Goal: Information Seeking & Learning: Check status

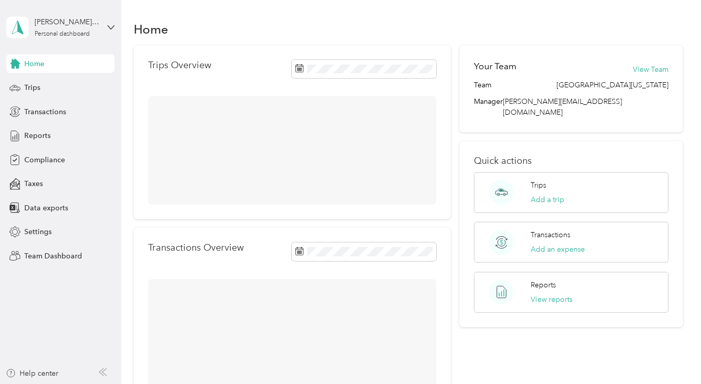
click at [44, 24] on div "[PERSON_NAME][GEOGRAPHIC_DATA]" at bounding box center [67, 22] width 65 height 11
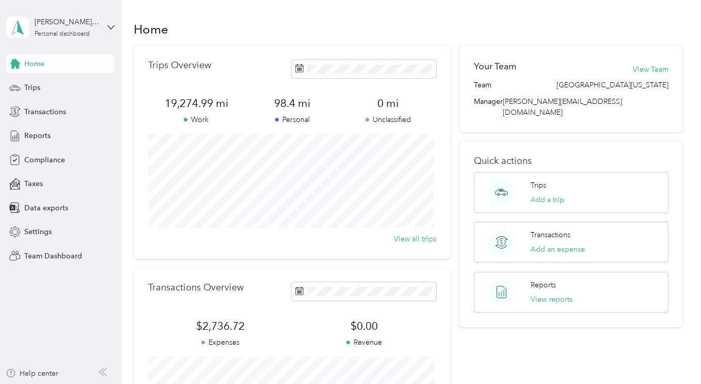
click at [43, 83] on div "Team dashboard" at bounding box center [42, 85] width 55 height 11
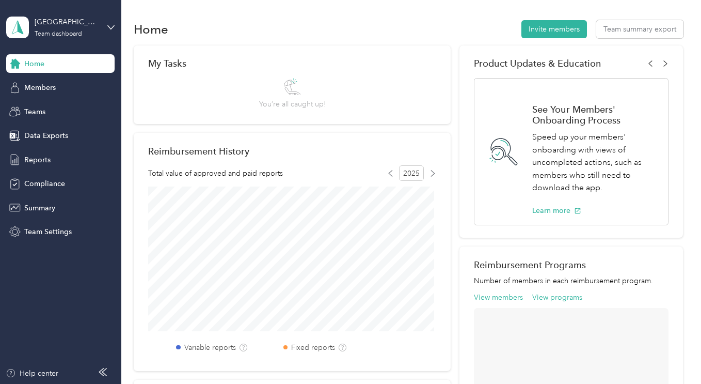
click at [40, 86] on span "Members" at bounding box center [39, 87] width 31 height 11
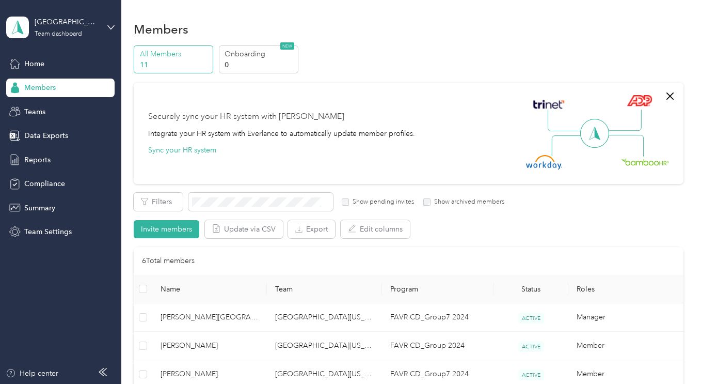
scroll to position [239, 0]
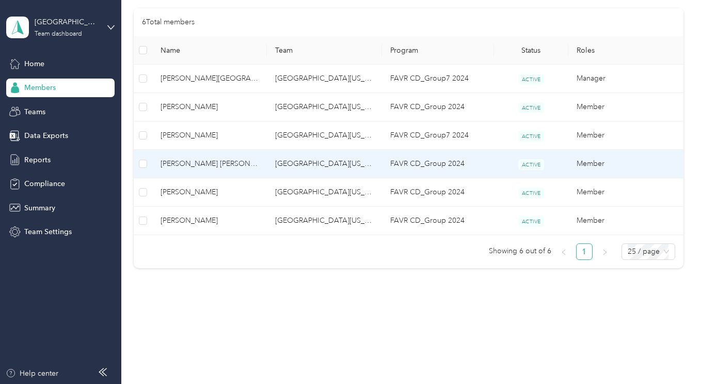
click at [183, 163] on span "[PERSON_NAME] [PERSON_NAME]" at bounding box center [210, 163] width 98 height 11
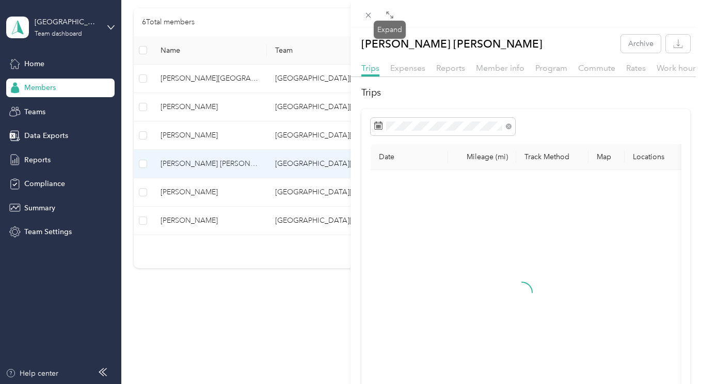
click at [394, 15] on span at bounding box center [389, 14] width 13 height 14
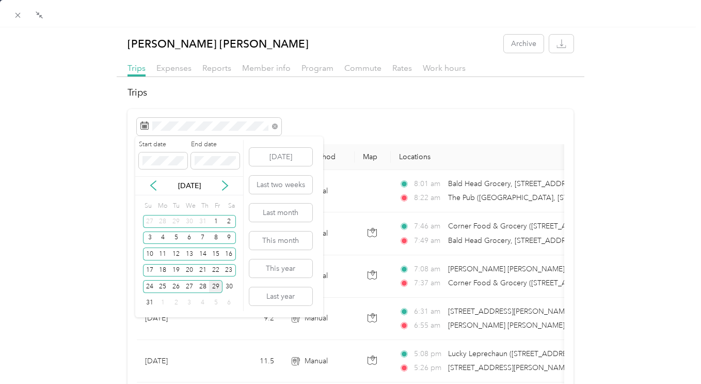
click at [203, 288] on div "28" at bounding box center [202, 286] width 13 height 13
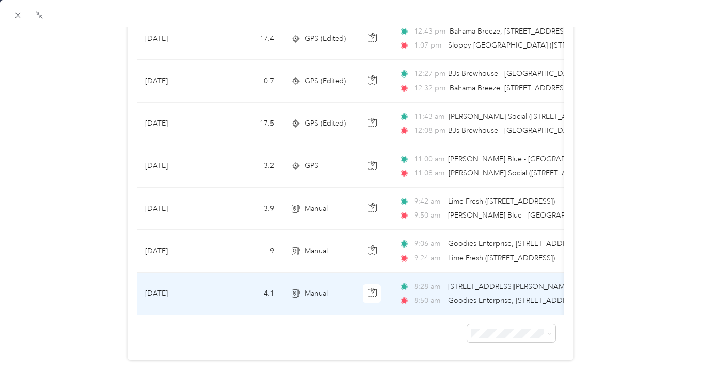
scroll to position [344, 0]
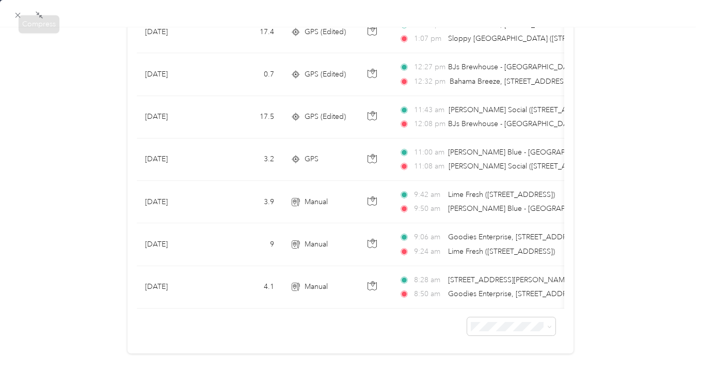
click at [17, 14] on icon at bounding box center [17, 15] width 5 height 5
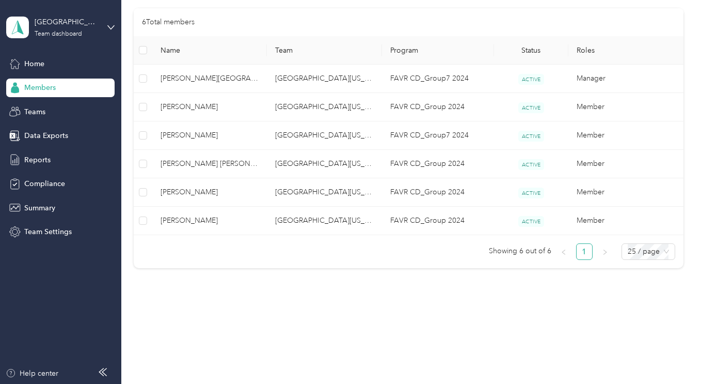
scroll to position [140, 0]
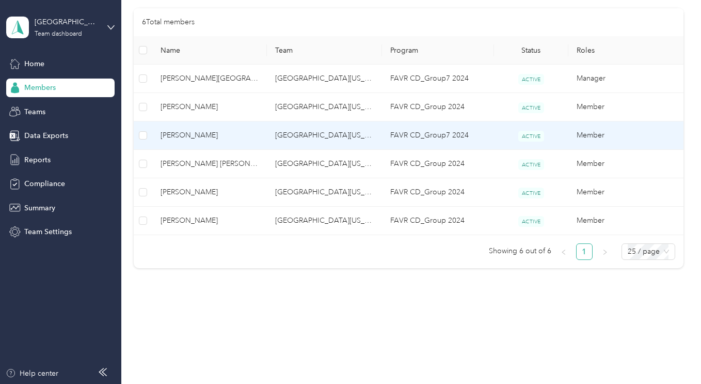
click at [177, 135] on span "[PERSON_NAME]" at bounding box center [210, 135] width 98 height 11
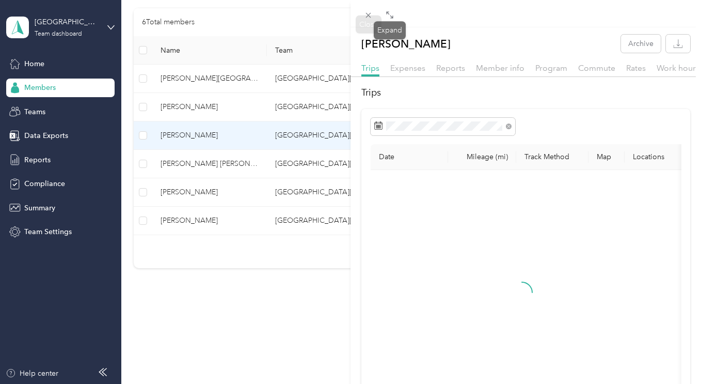
click at [393, 17] on icon at bounding box center [390, 15] width 8 height 8
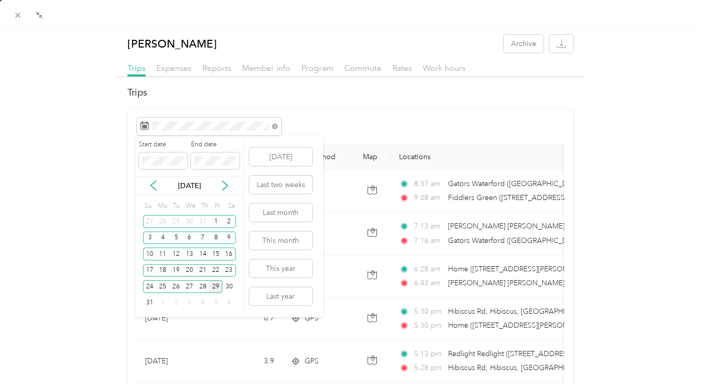
click at [203, 285] on div "28" at bounding box center [202, 286] width 13 height 13
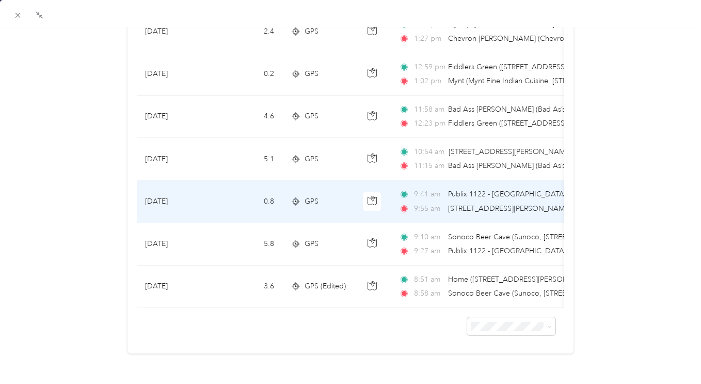
scroll to position [387, 0]
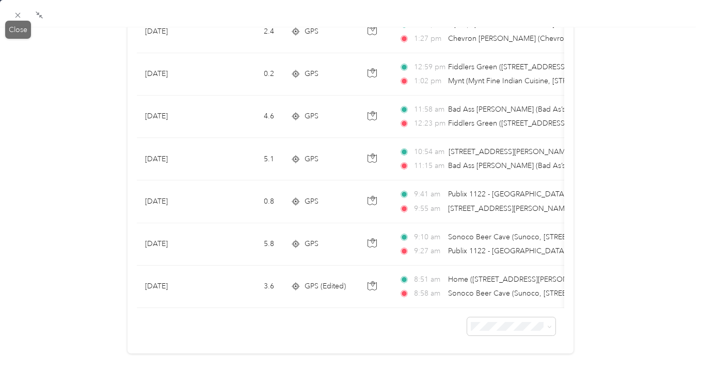
click at [20, 12] on icon at bounding box center [17, 15] width 9 height 9
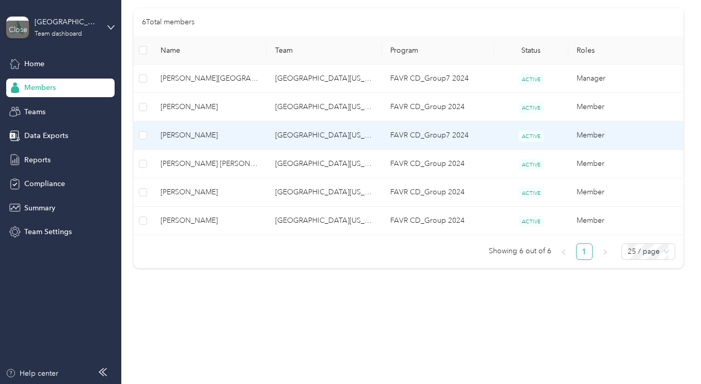
scroll to position [140, 0]
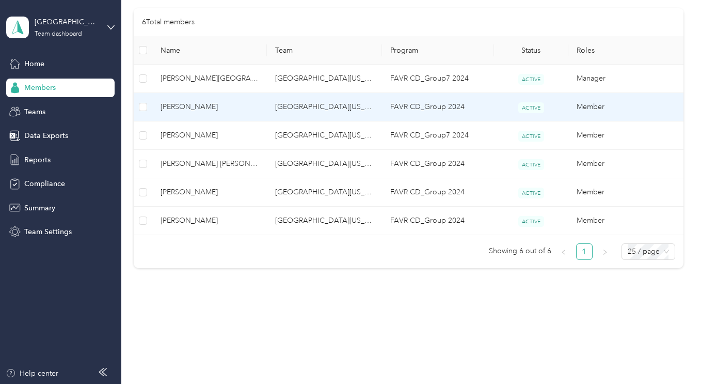
click at [175, 111] on span "[PERSON_NAME]" at bounding box center [210, 106] width 98 height 11
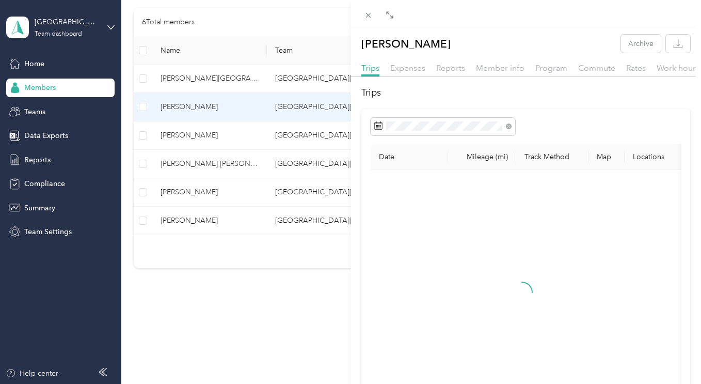
click at [393, 16] on span at bounding box center [389, 14] width 13 height 14
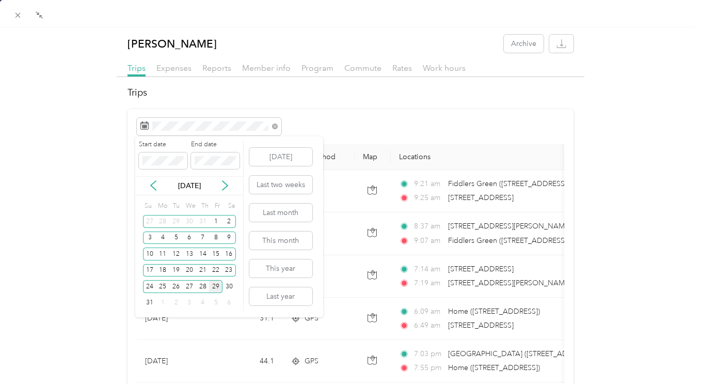
click at [203, 287] on div "28" at bounding box center [202, 286] width 13 height 13
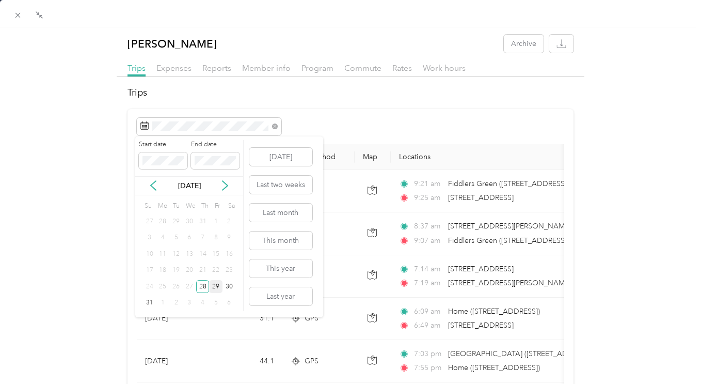
click at [203, 287] on div "28" at bounding box center [202, 286] width 13 height 13
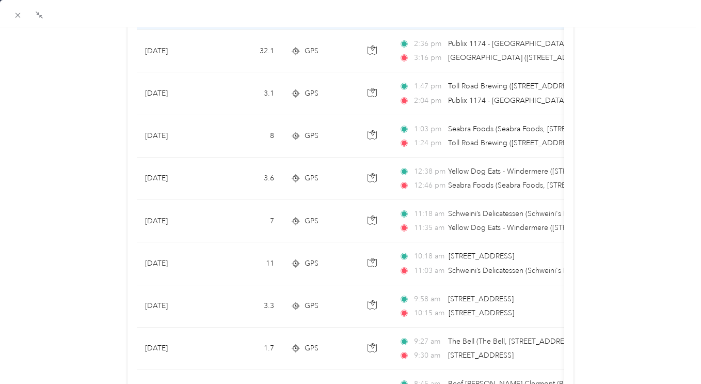
scroll to position [472, 0]
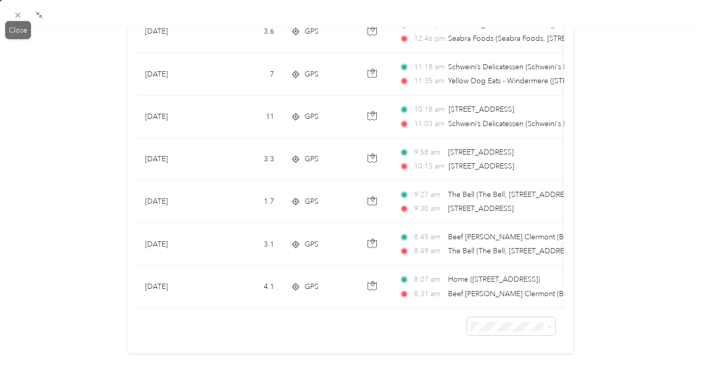
click at [13, 12] on span at bounding box center [18, 15] width 14 height 14
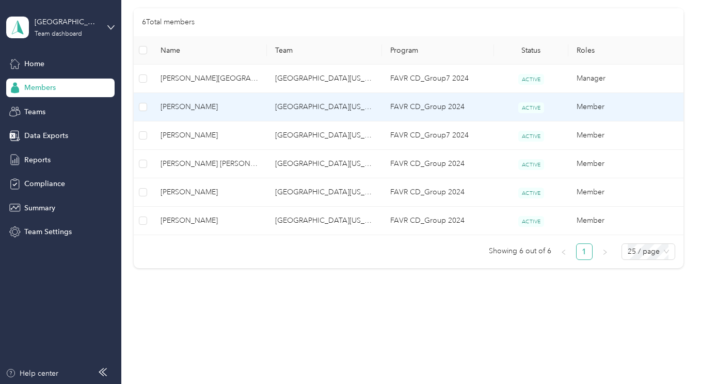
scroll to position [140, 0]
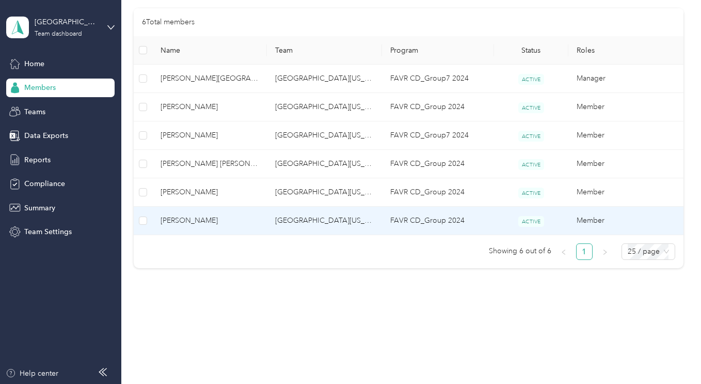
click at [182, 222] on span "[PERSON_NAME]" at bounding box center [210, 220] width 98 height 11
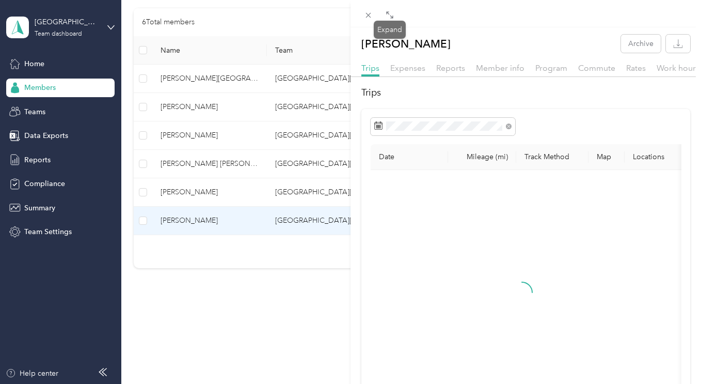
click at [387, 17] on icon at bounding box center [390, 15] width 8 height 8
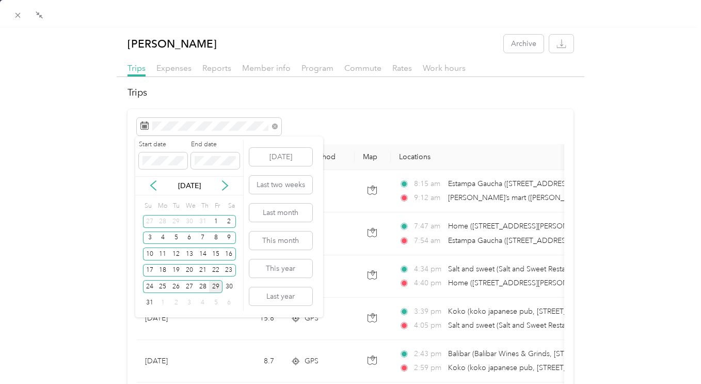
click at [201, 286] on div "28" at bounding box center [202, 286] width 13 height 13
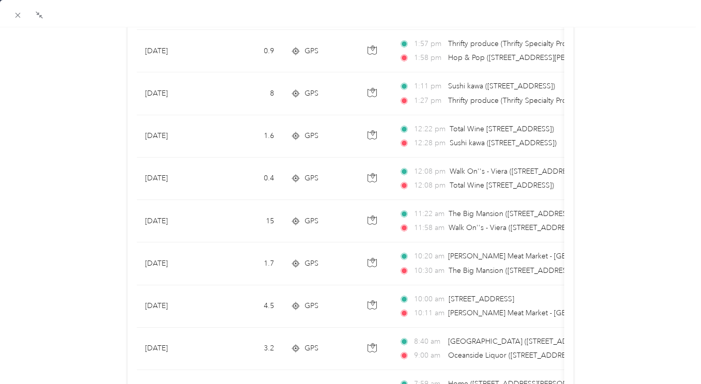
scroll to position [429, 0]
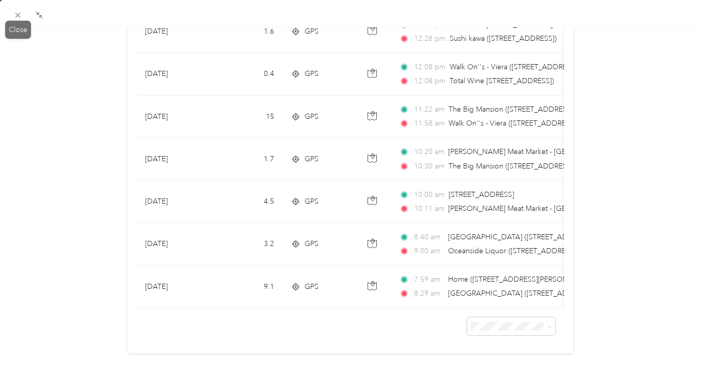
click at [18, 15] on icon at bounding box center [17, 15] width 5 height 5
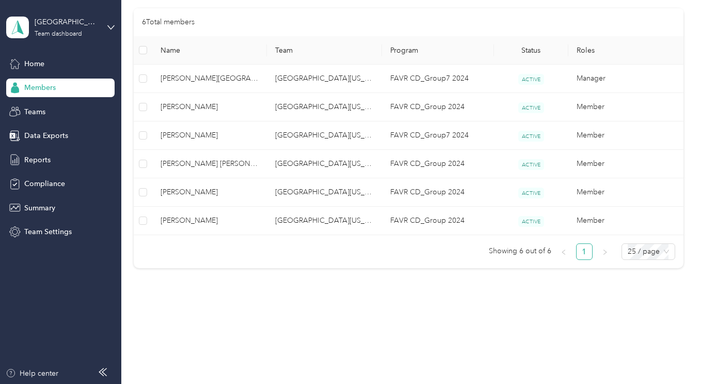
scroll to position [140, 0]
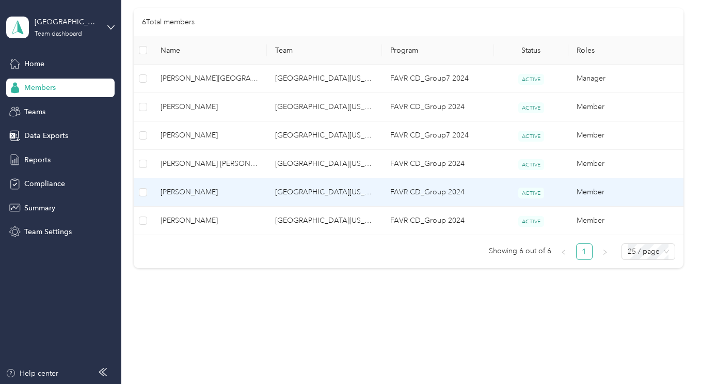
click at [177, 193] on span "[PERSON_NAME]" at bounding box center [210, 191] width 98 height 11
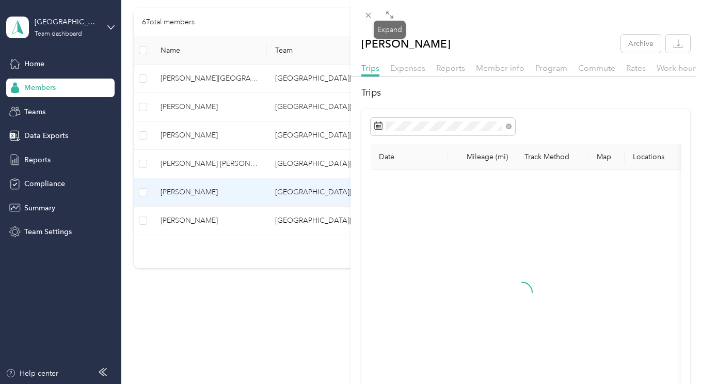
click at [394, 15] on span at bounding box center [389, 14] width 13 height 14
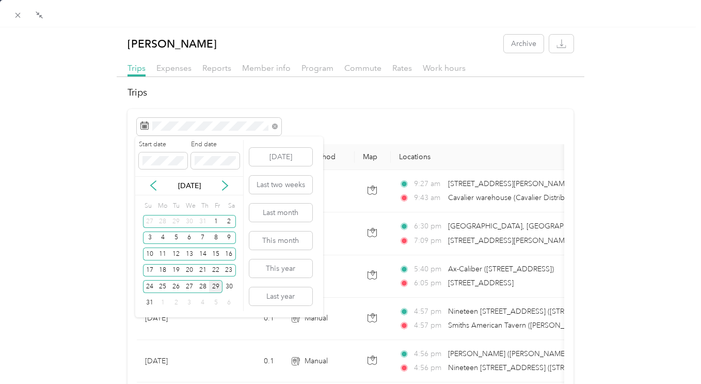
click at [203, 285] on div "28" at bounding box center [202, 286] width 13 height 13
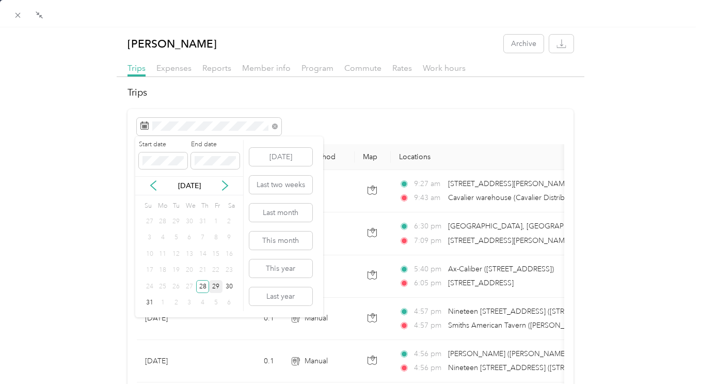
click at [203, 285] on div "28" at bounding box center [202, 286] width 13 height 13
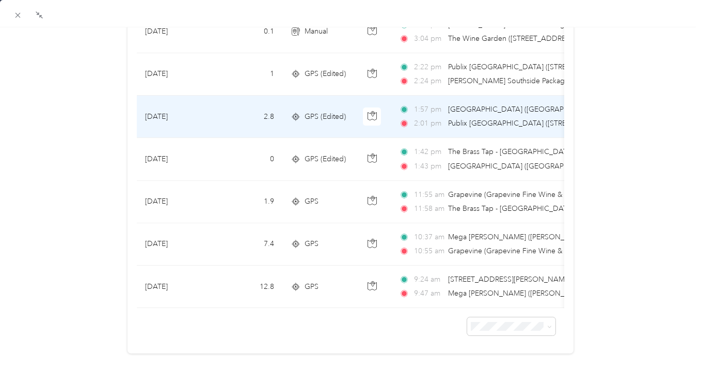
scroll to position [429, 0]
